Goal: Check status

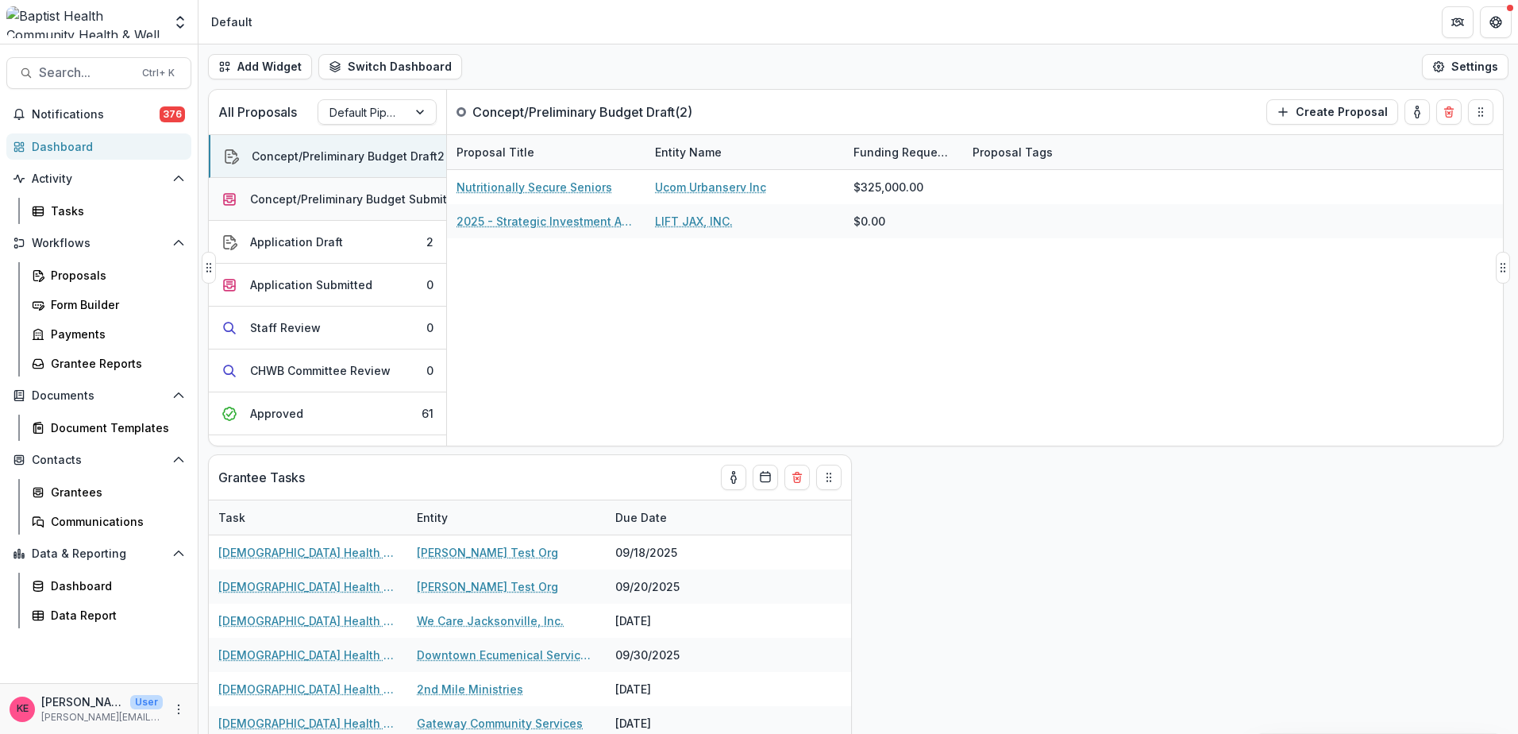
click at [327, 197] on div "Concept/Preliminary Budget Submitted" at bounding box center [357, 199] width 215 height 17
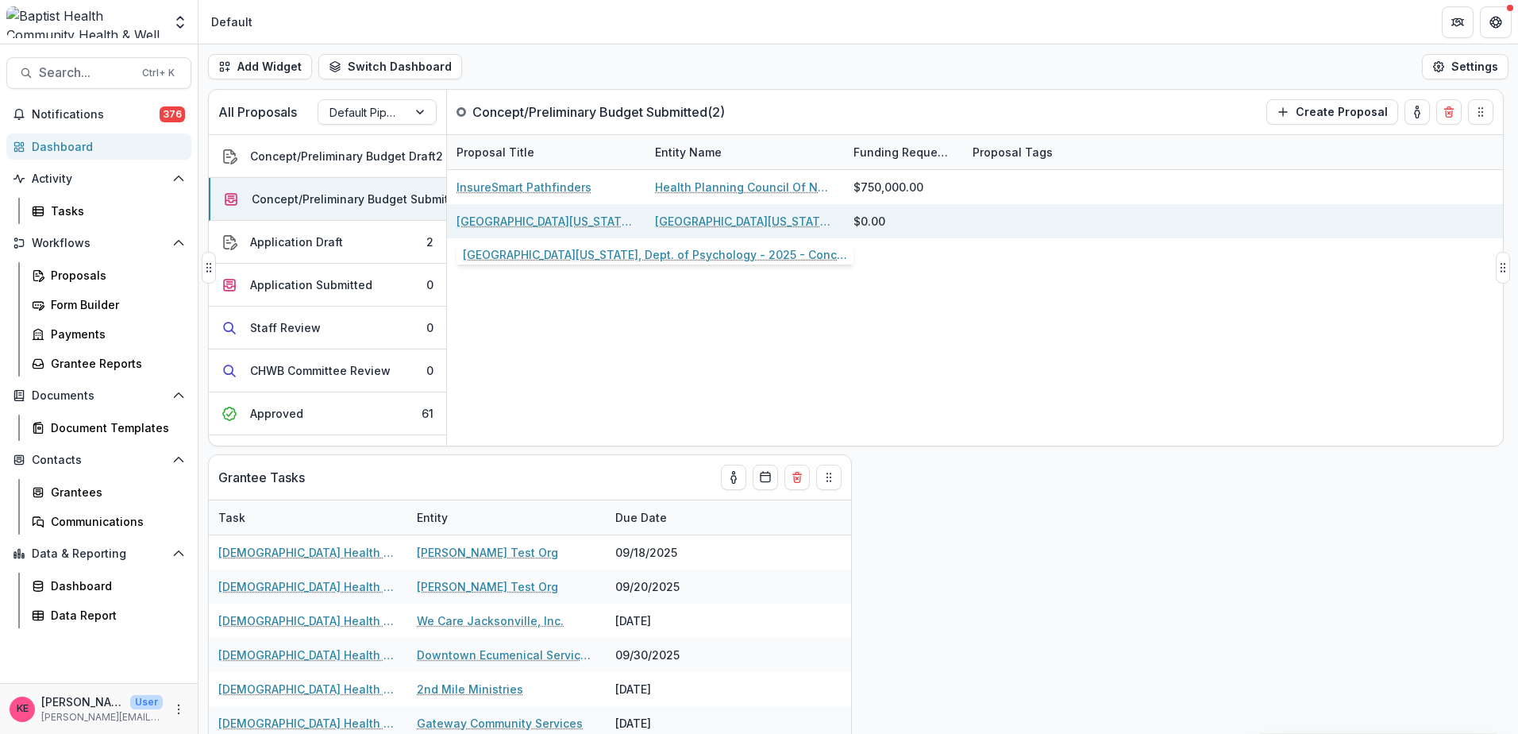
click at [526, 225] on link "[GEOGRAPHIC_DATA][US_STATE], Dept. of Psychology - 2025 - Concept & Preliminary…" at bounding box center [545, 221] width 179 height 17
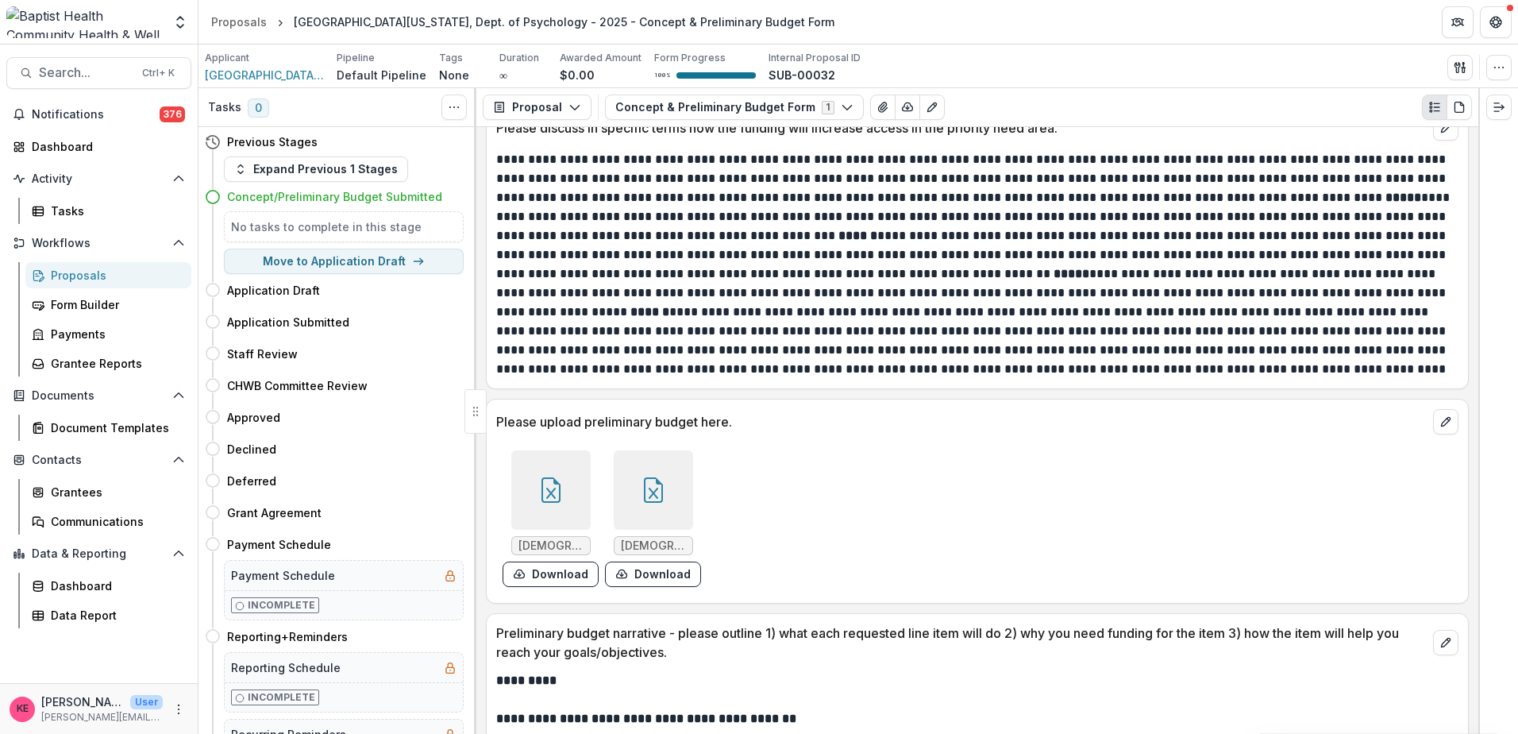
scroll to position [1905, 0]
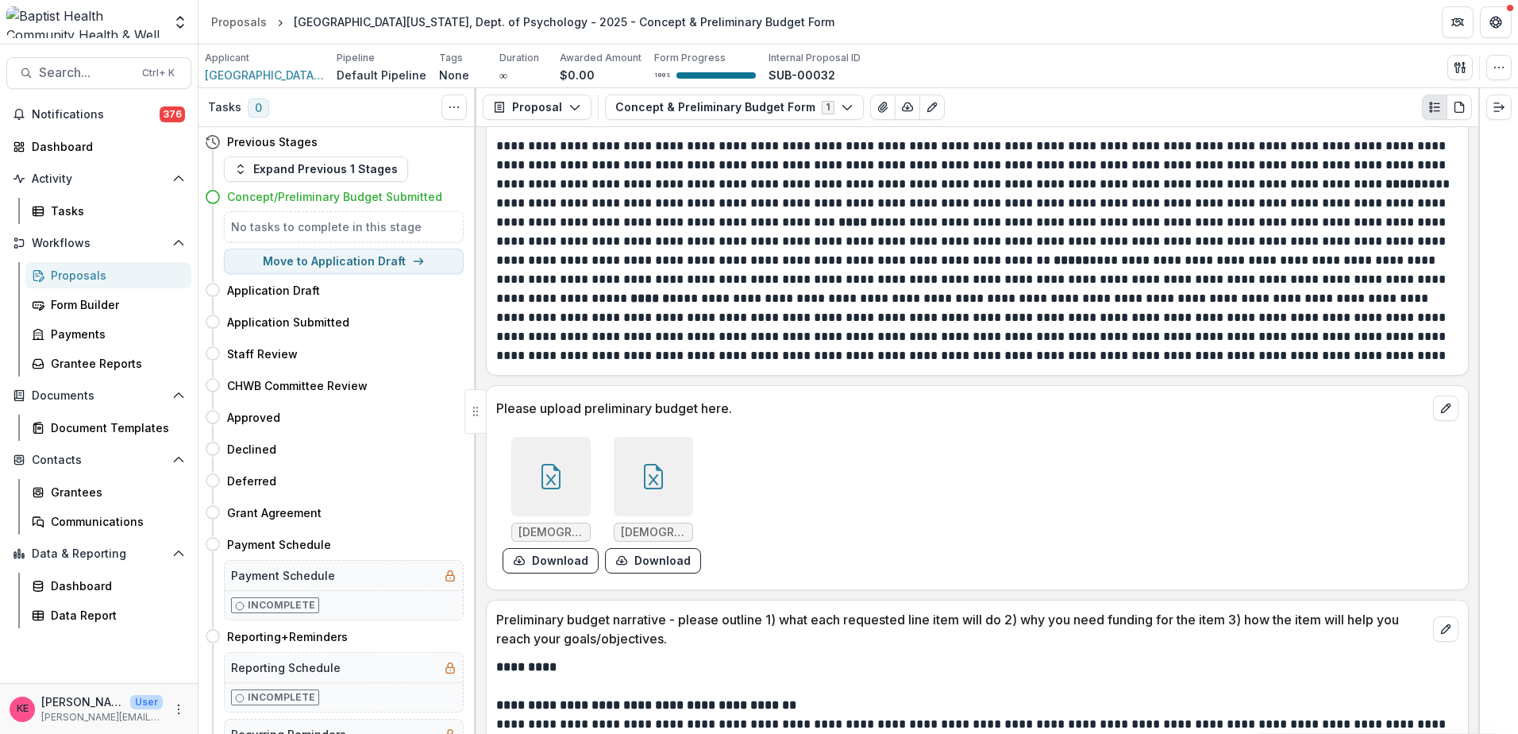
click at [578, 526] on span "[DEMOGRAPHIC_DATA] HEALTH - 1 yr BH Budget ver. 3.0 FINAL.xlsx" at bounding box center [550, 532] width 65 height 13
click at [564, 484] on div at bounding box center [550, 476] width 79 height 79
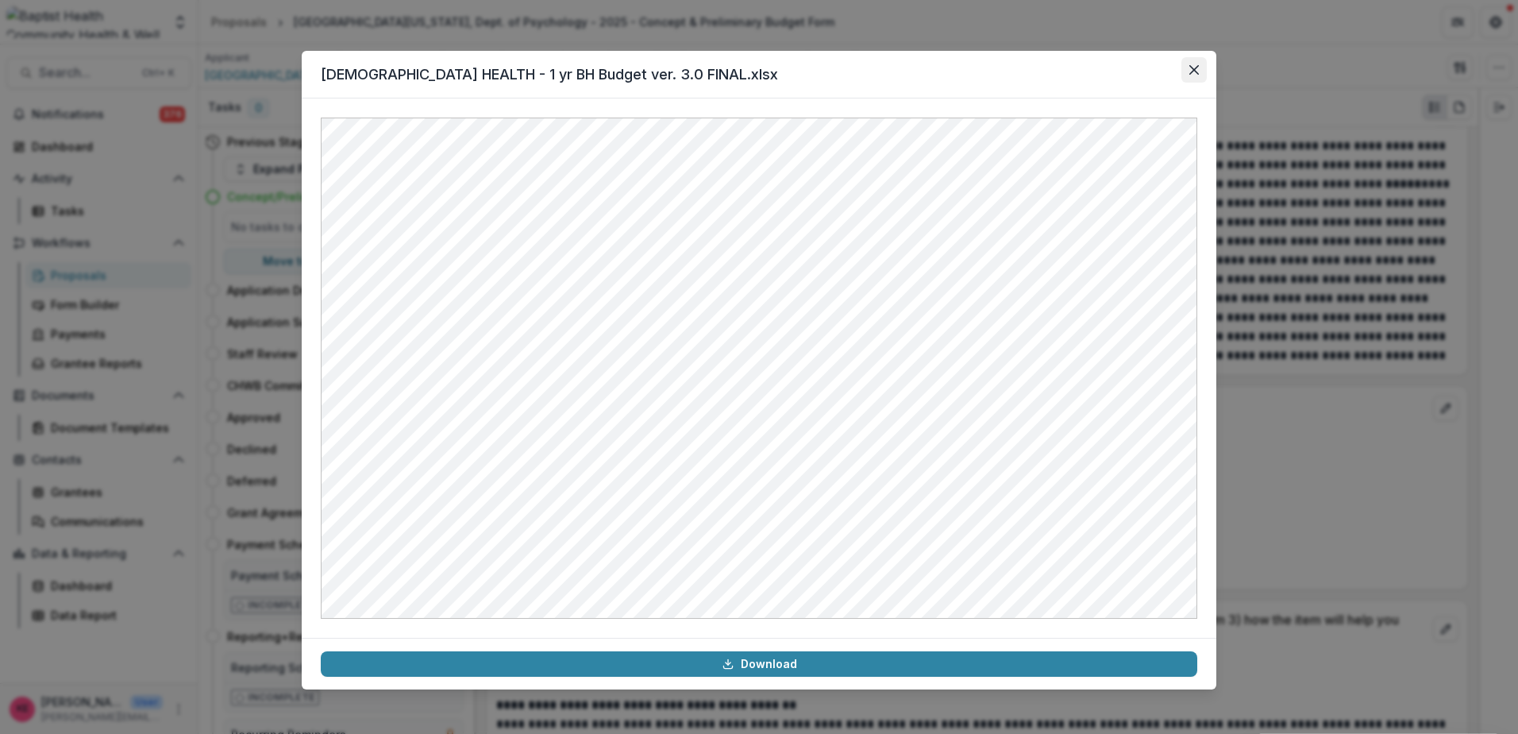
click at [1194, 70] on icon "Close" at bounding box center [1194, 70] width 10 height 10
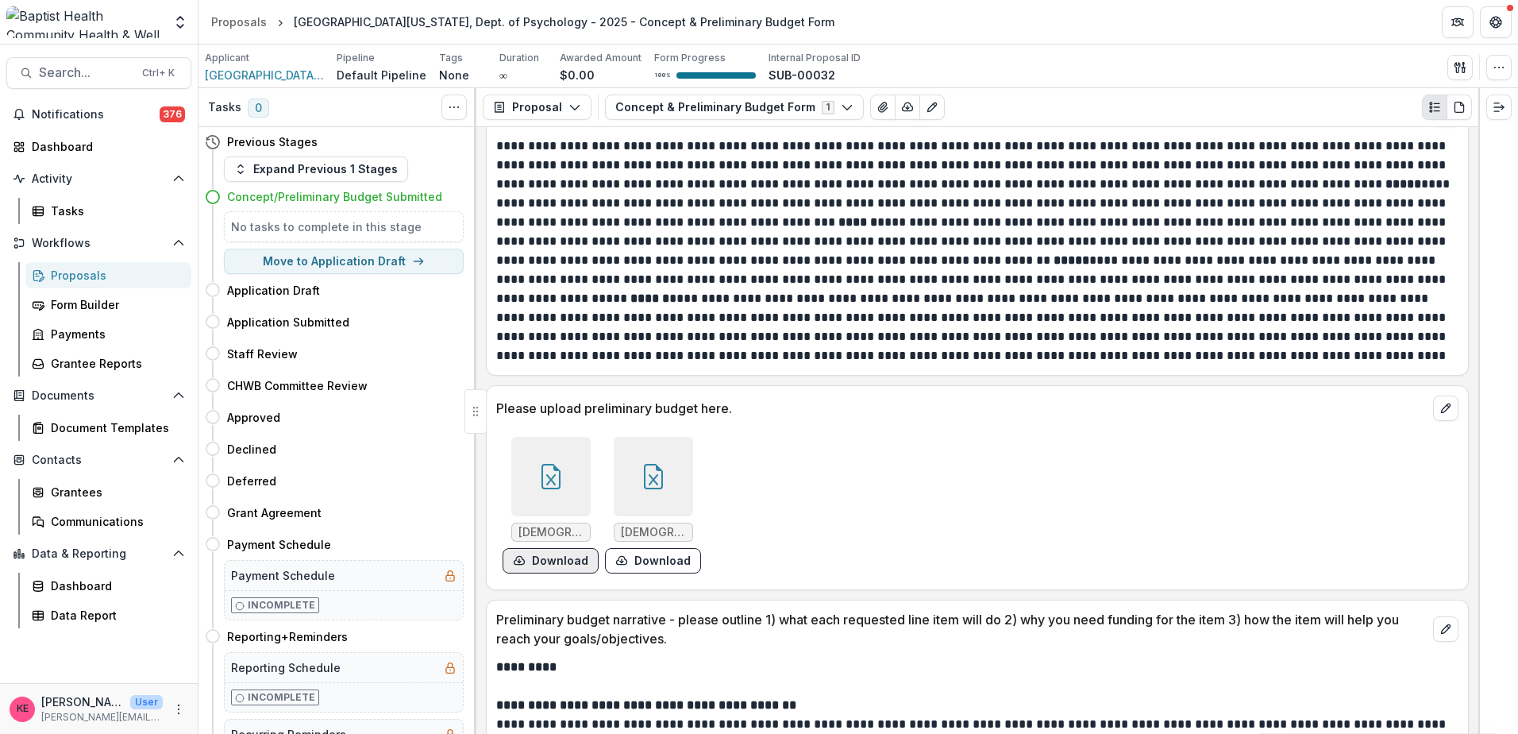
click at [556, 548] on button "Download" at bounding box center [551, 560] width 96 height 25
click at [646, 548] on button "Download" at bounding box center [653, 560] width 96 height 25
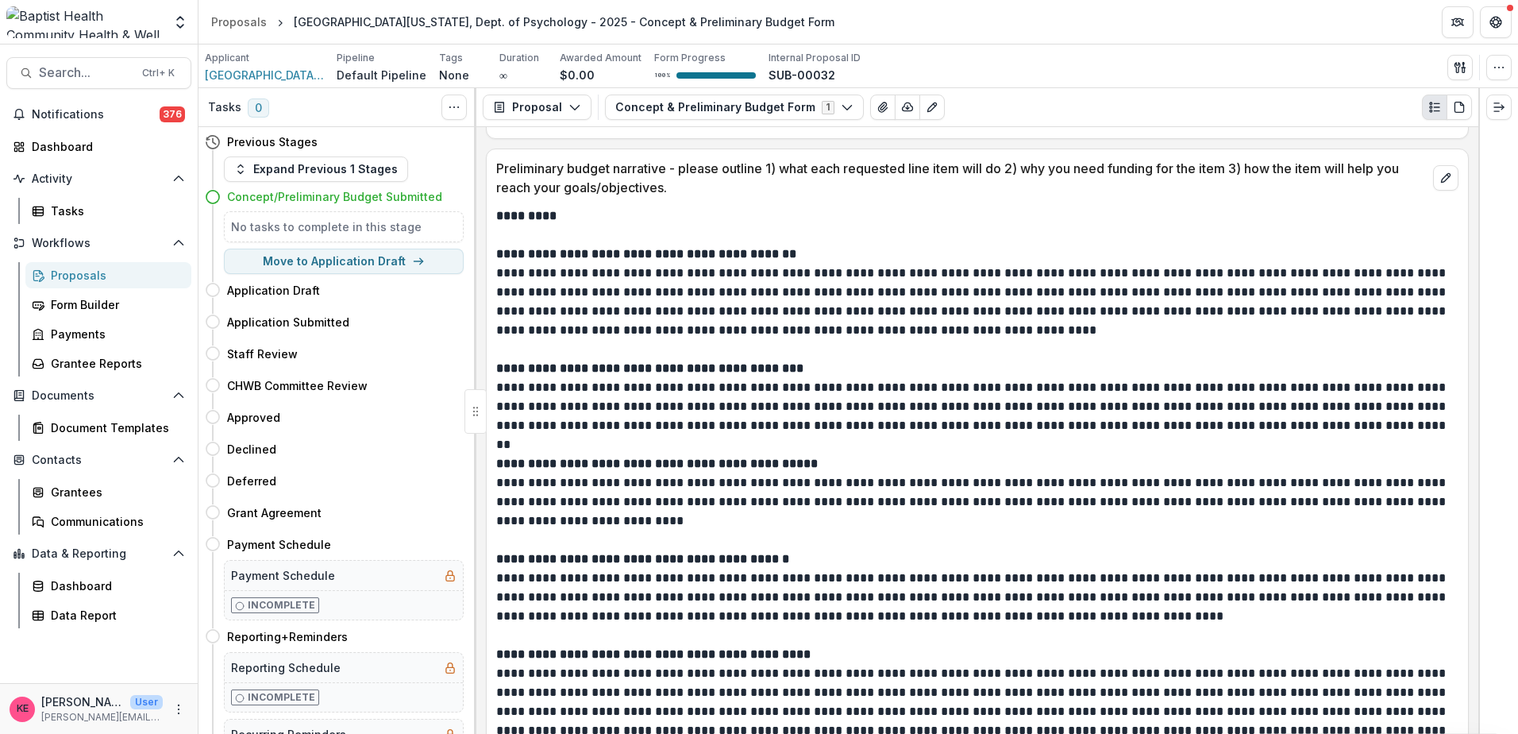
scroll to position [2223, 0]
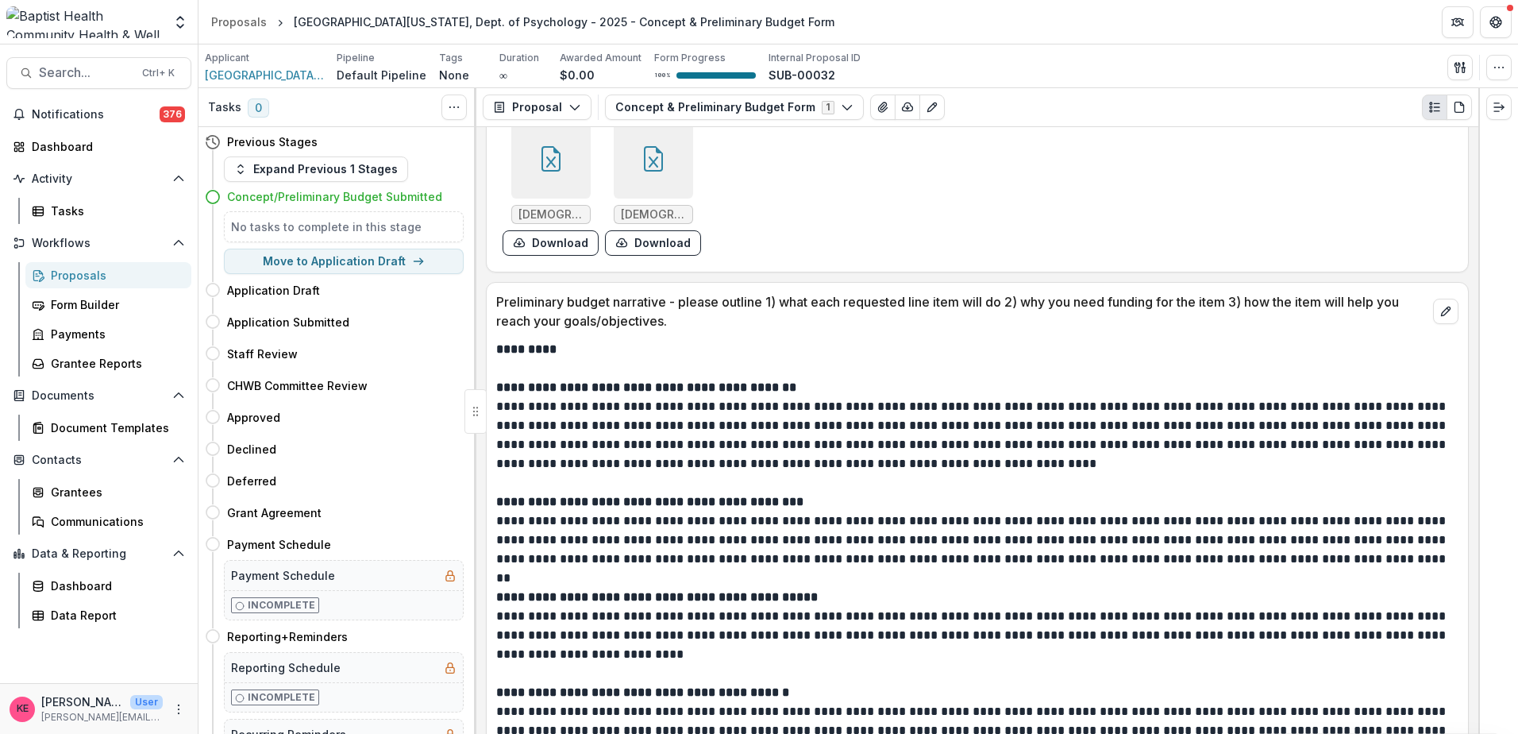
drag, startPoint x: 1267, startPoint y: 514, endPoint x: 1181, endPoint y: 527, distance: 87.5
click at [1267, 514] on p "**********" at bounding box center [974, 549] width 957 height 76
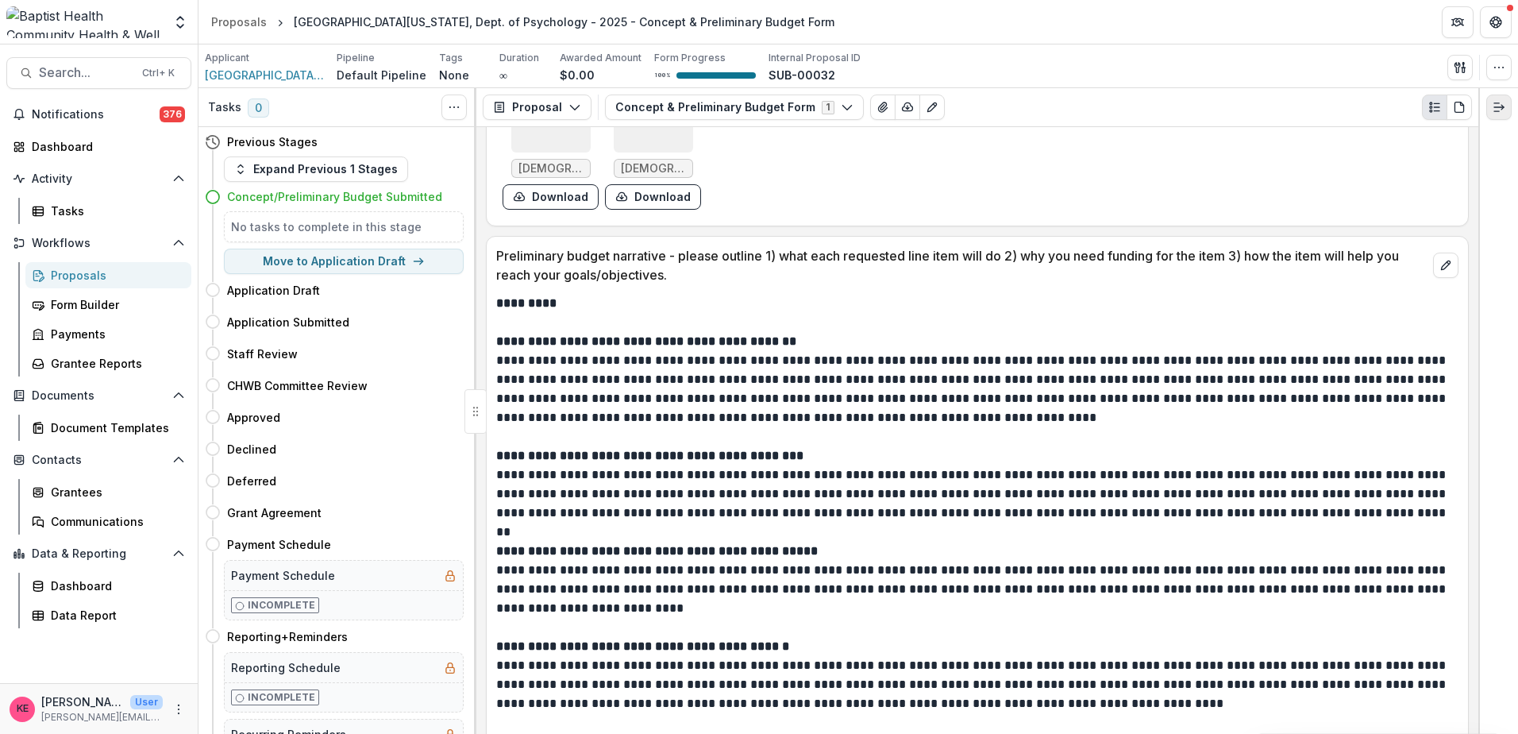
click at [1492, 110] on button "Expand right" at bounding box center [1498, 106] width 25 height 25
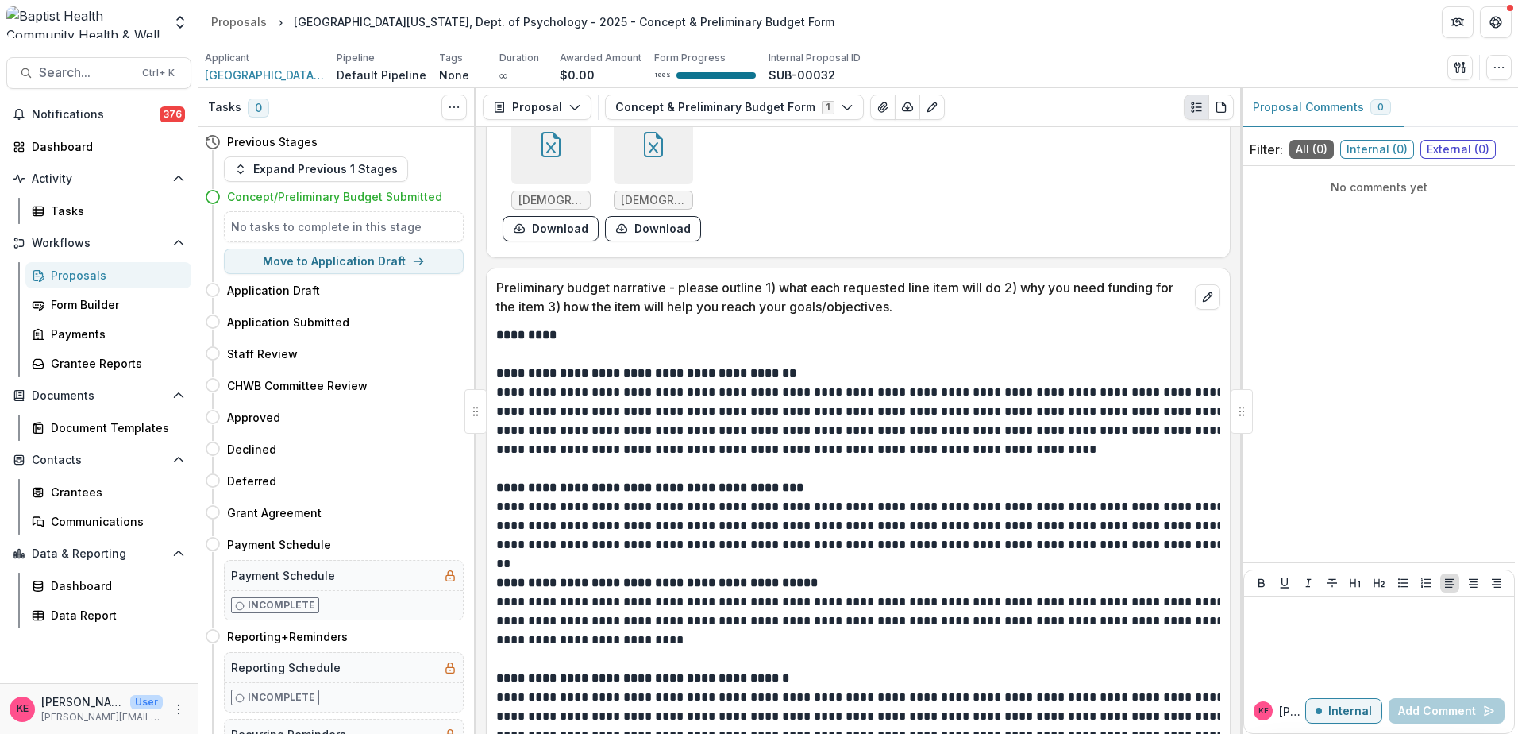
scroll to position [2644, 0]
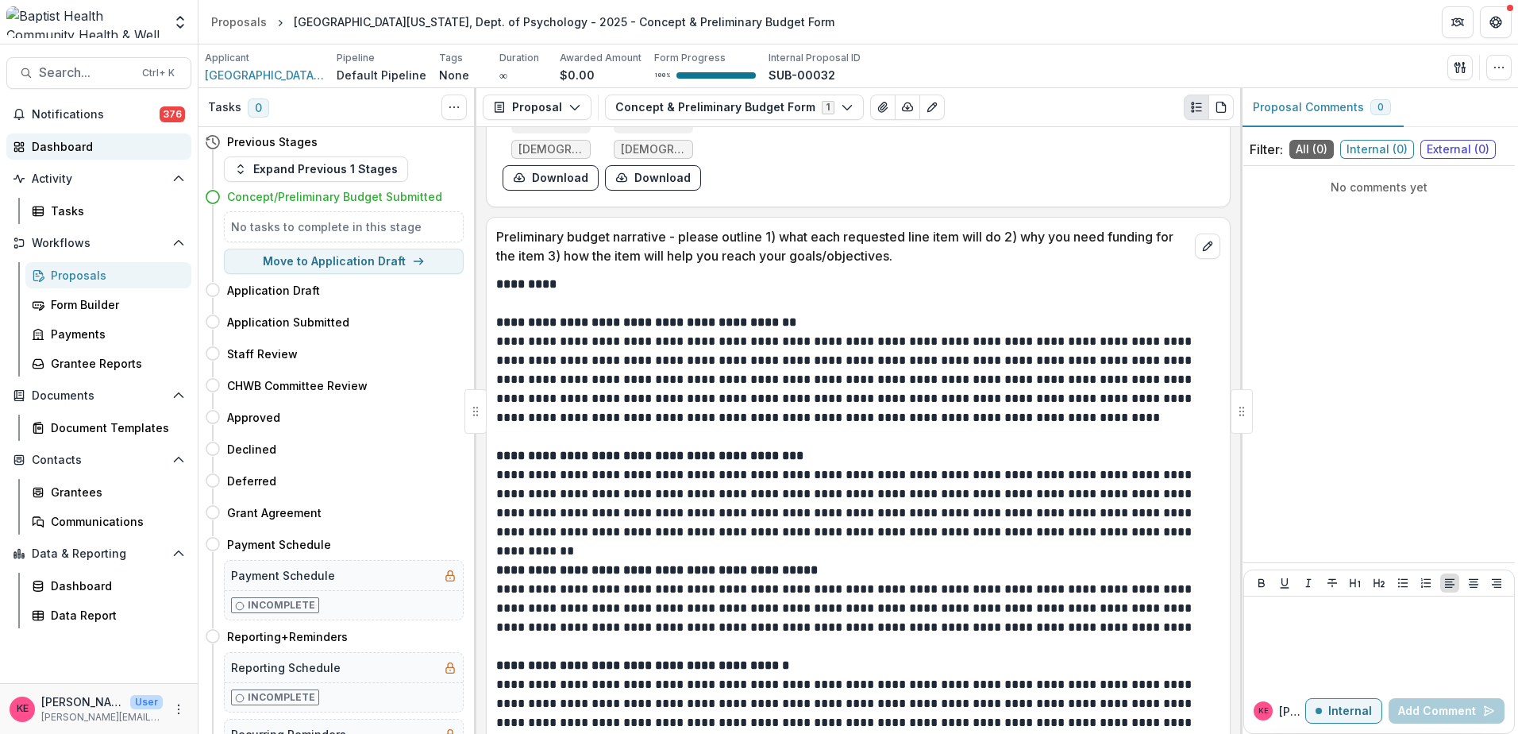
click at [48, 143] on div "Dashboard" at bounding box center [105, 146] width 147 height 17
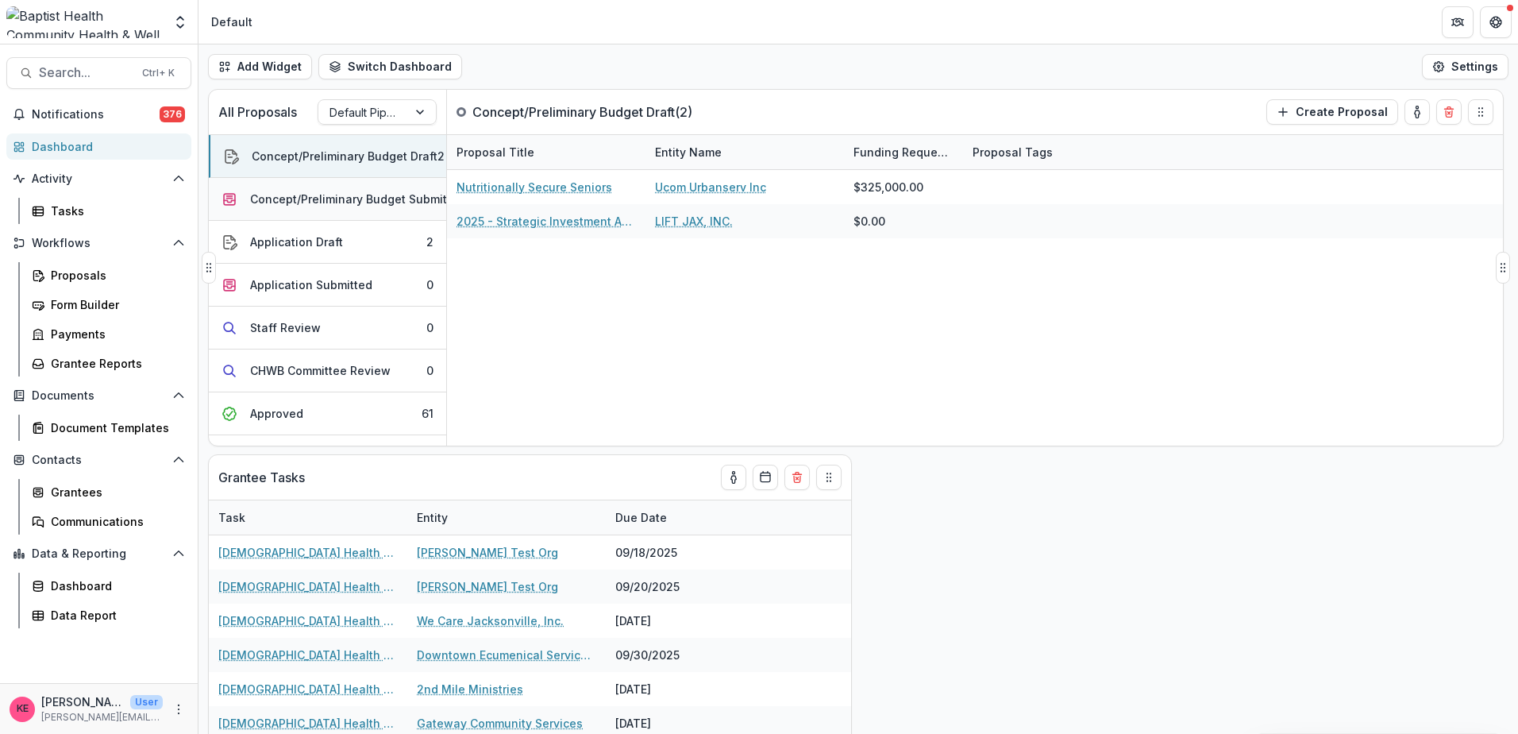
click at [361, 198] on div "Concept/Preliminary Budget Submitted" at bounding box center [357, 199] width 215 height 17
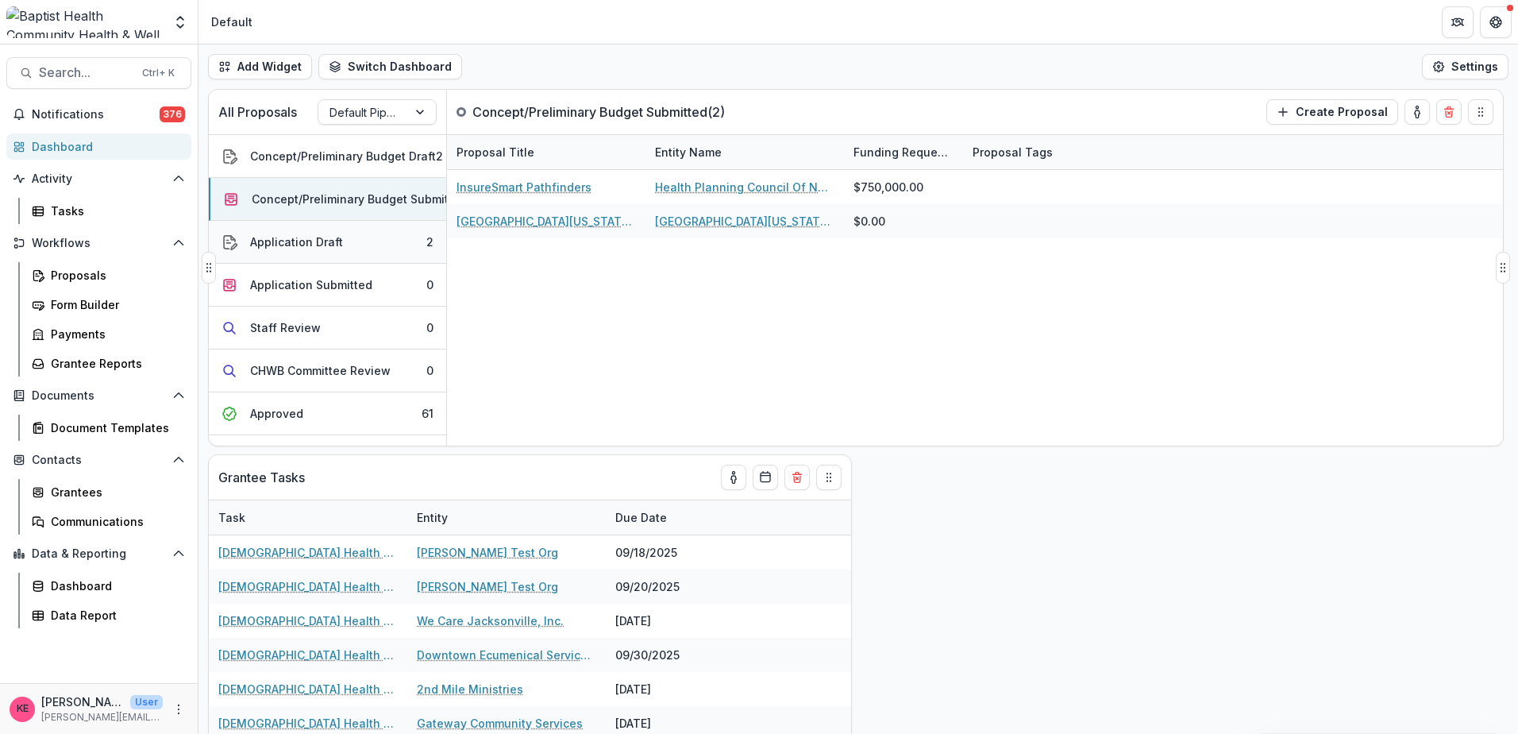
click at [361, 242] on button "Application Draft 2" at bounding box center [327, 242] width 237 height 43
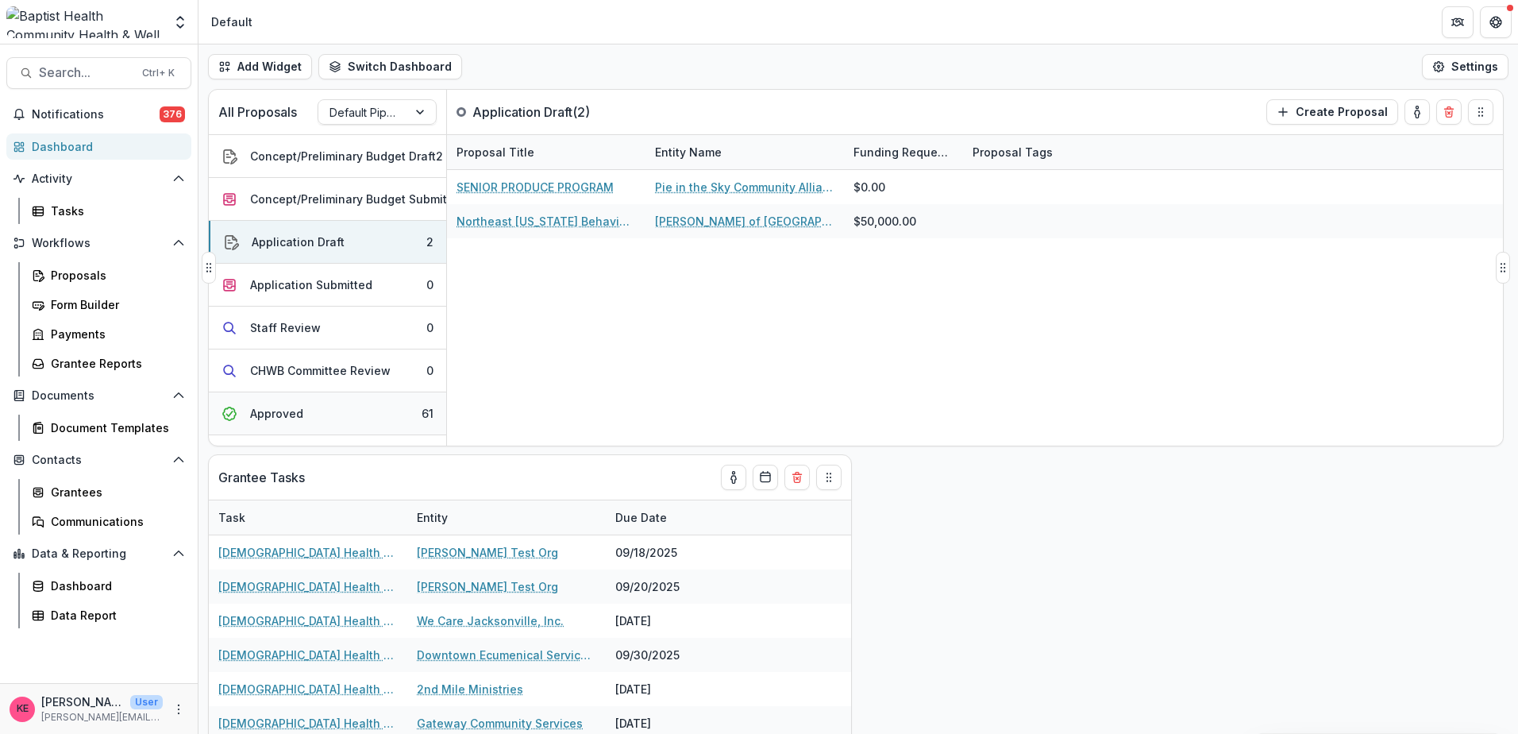
click at [342, 406] on button "Approved 61" at bounding box center [327, 413] width 237 height 43
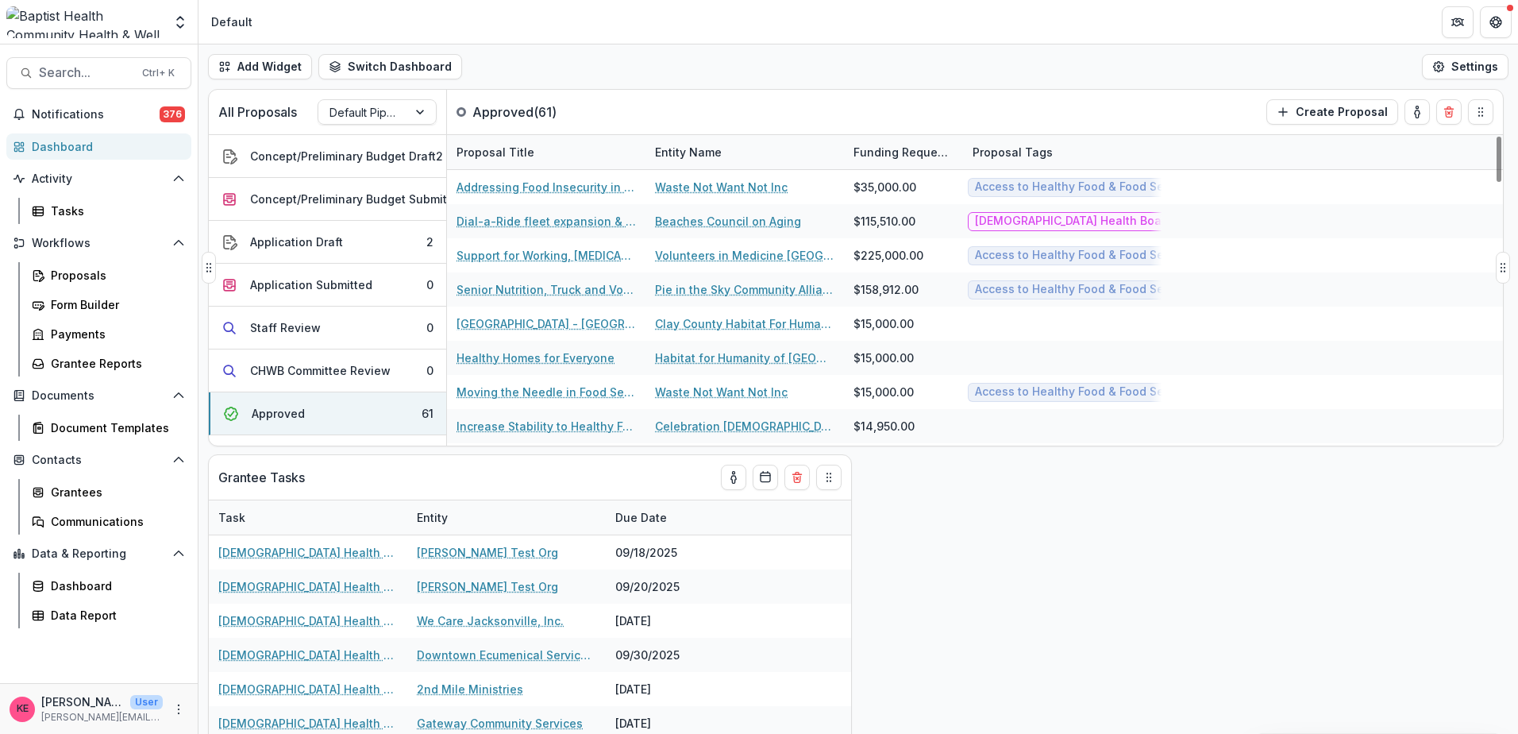
click at [711, 141] on div "Entity Name" at bounding box center [744, 152] width 198 height 34
click at [700, 227] on span "Sort Ascending" at bounding box center [719, 220] width 84 height 13
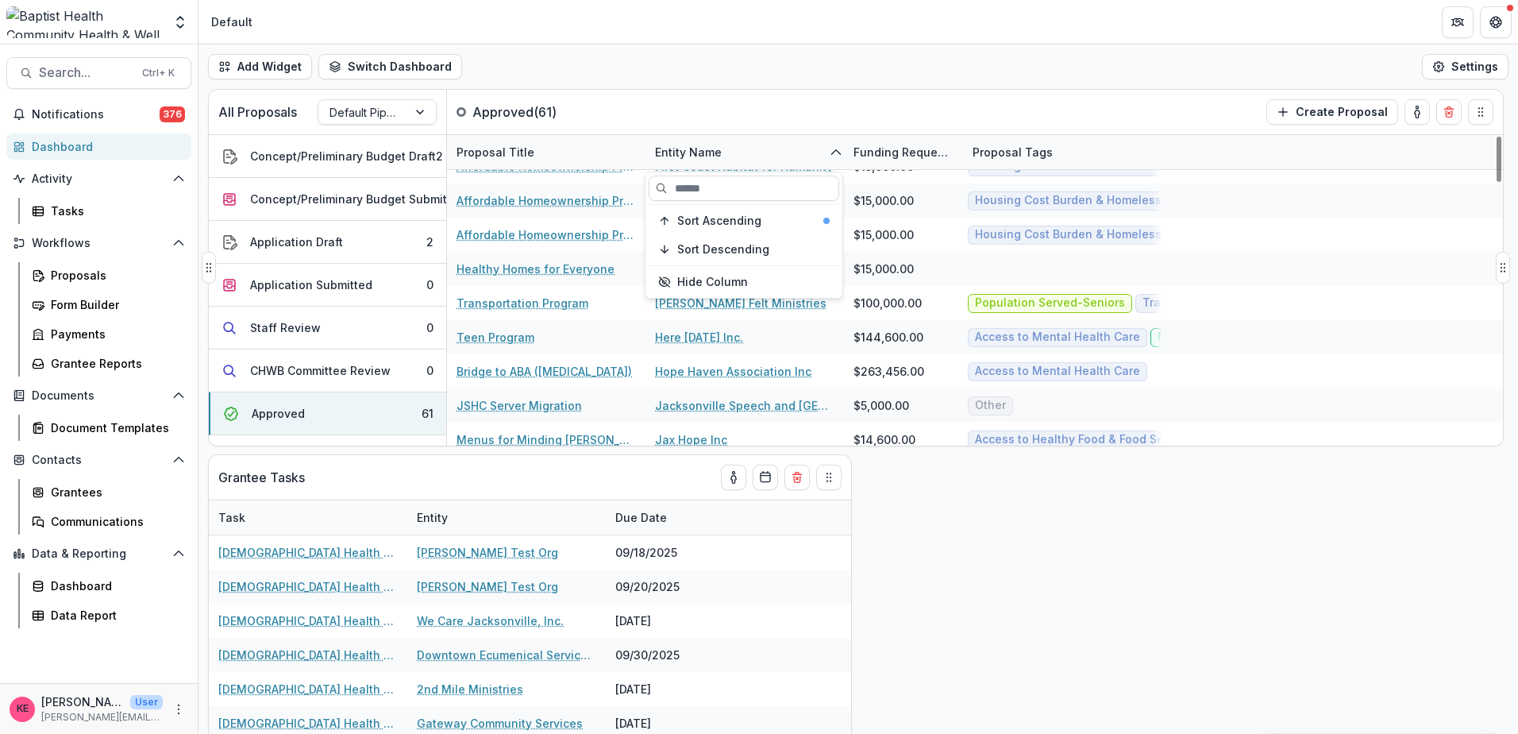
scroll to position [953, 0]
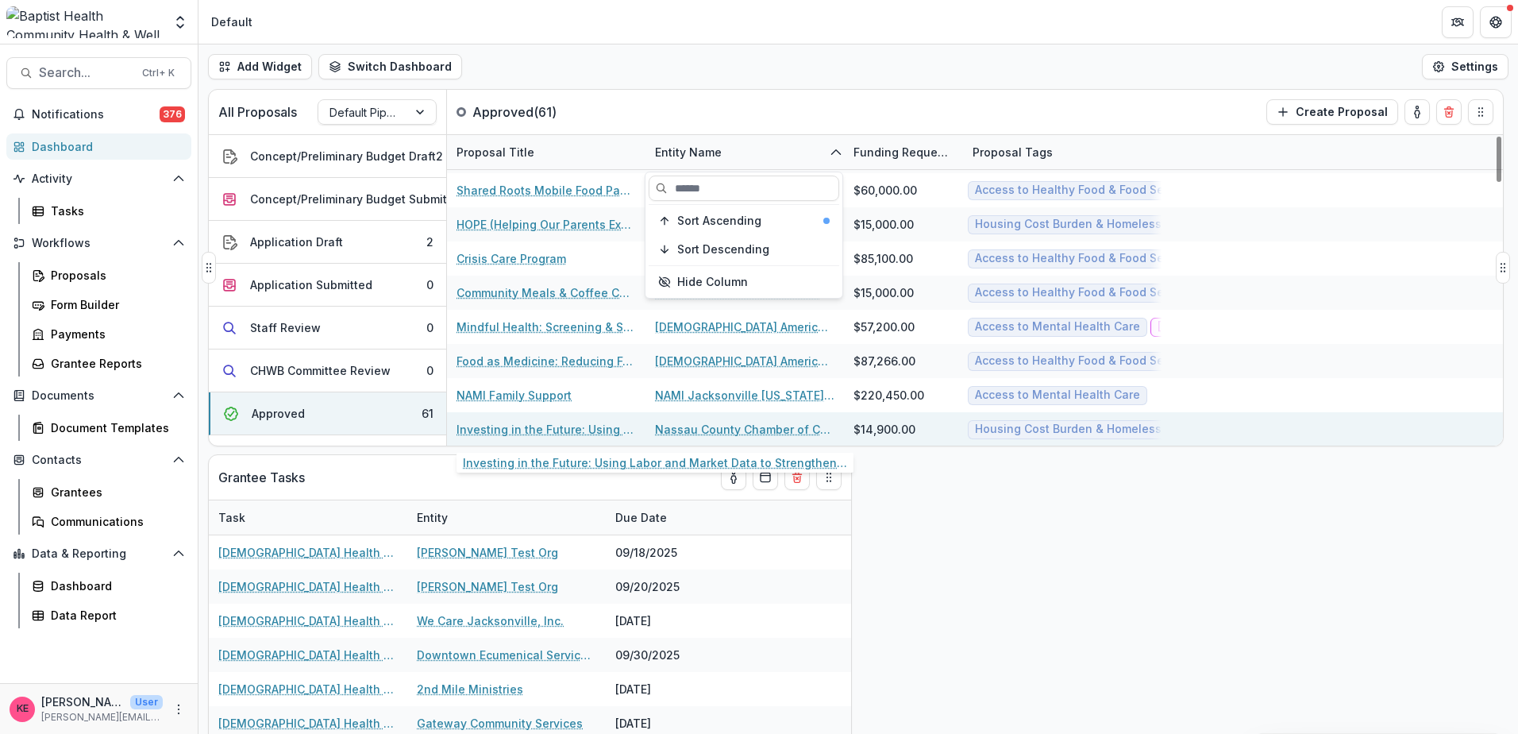
click at [556, 430] on link "Investing in the Future: Using Labor and Market Data to Strengthen Workforce Pa…" at bounding box center [545, 429] width 179 height 17
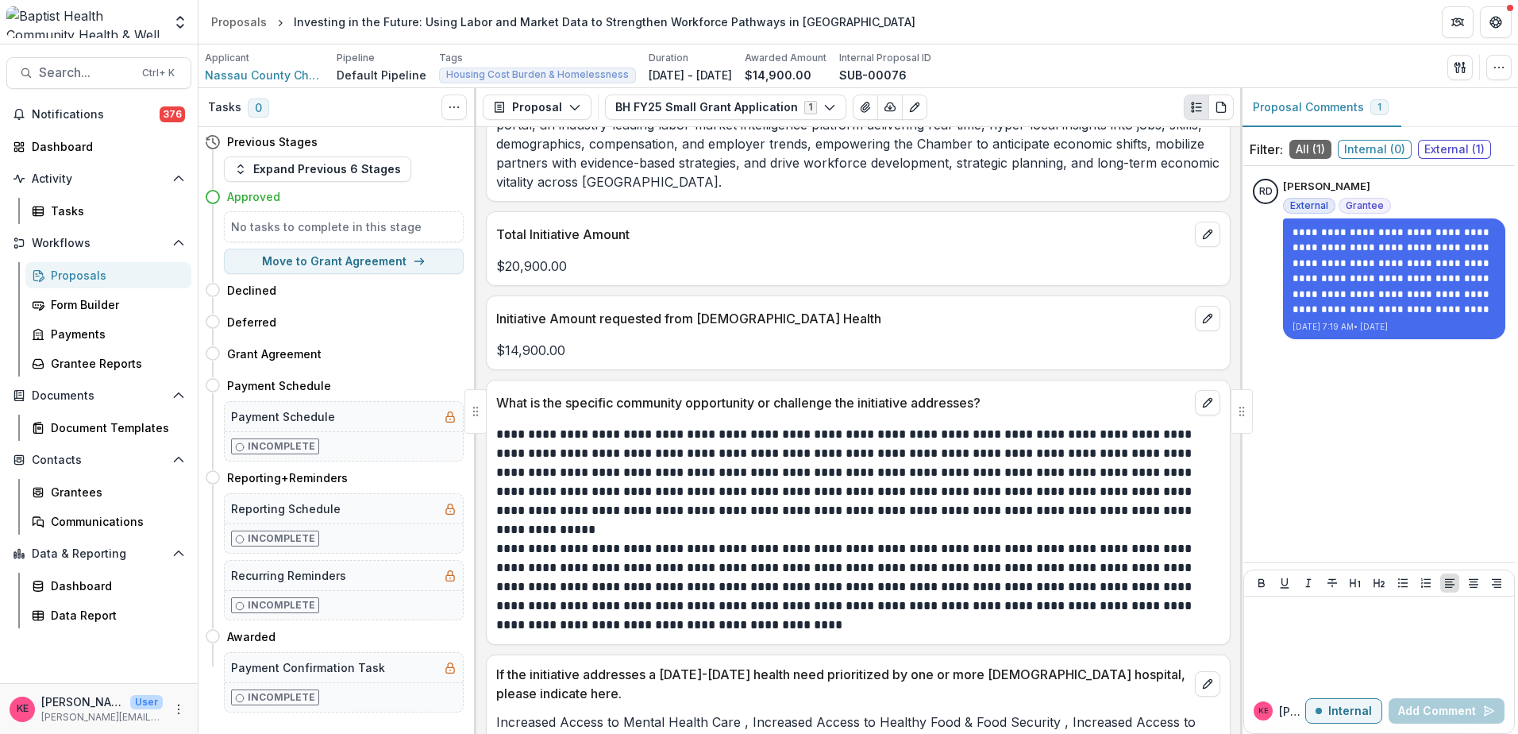
scroll to position [635, 0]
